Goal: Navigation & Orientation: Find specific page/section

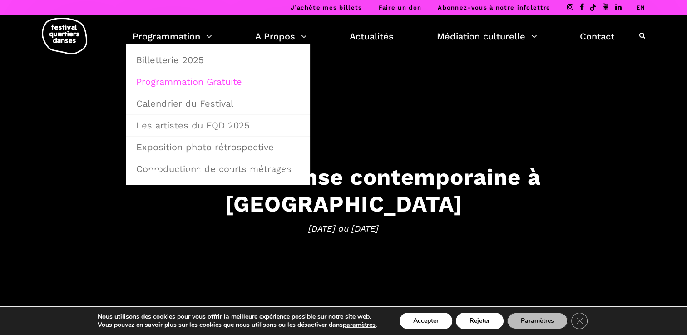
click at [186, 83] on link "Programmation Gratuite" at bounding box center [218, 81] width 174 height 21
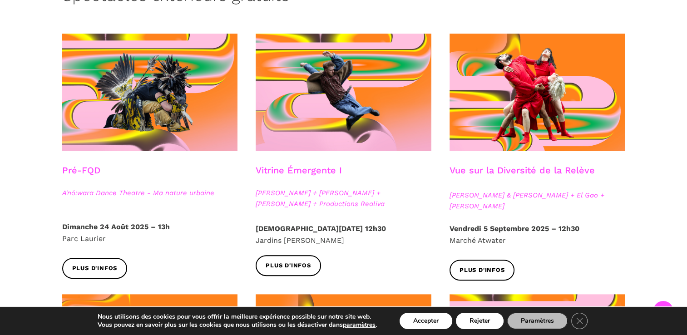
scroll to position [272, 0]
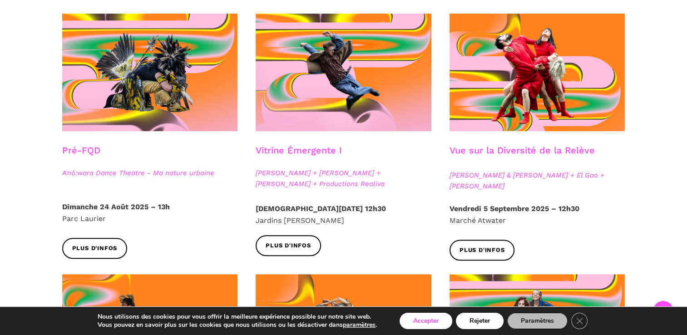
click at [430, 326] on button "Accepter" at bounding box center [425, 321] width 53 height 16
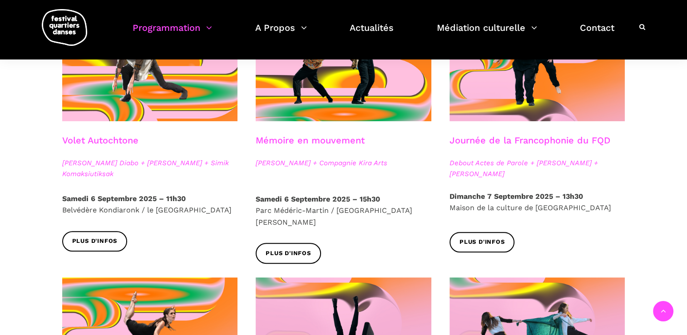
scroll to position [551, 0]
